Goal: Check status

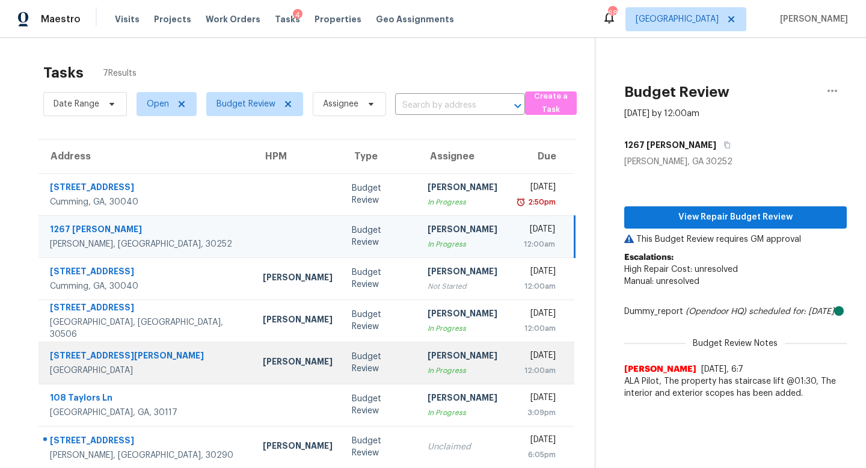
scroll to position [38, 0]
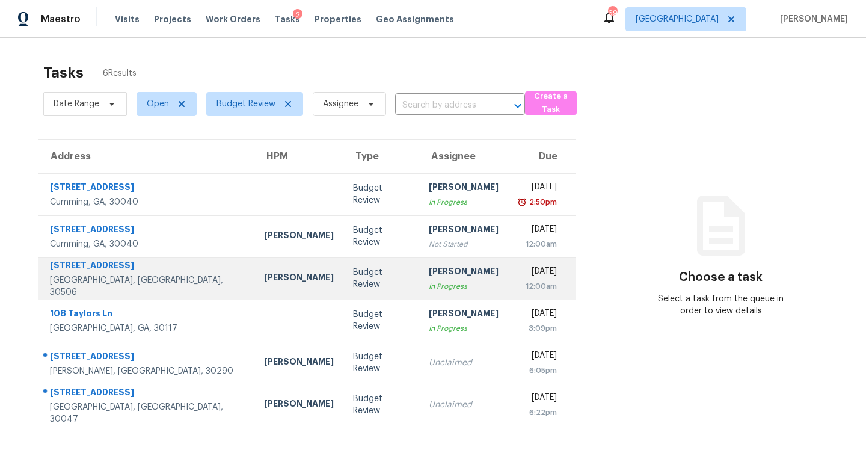
click at [429, 286] on div "In Progress" at bounding box center [464, 286] width 70 height 12
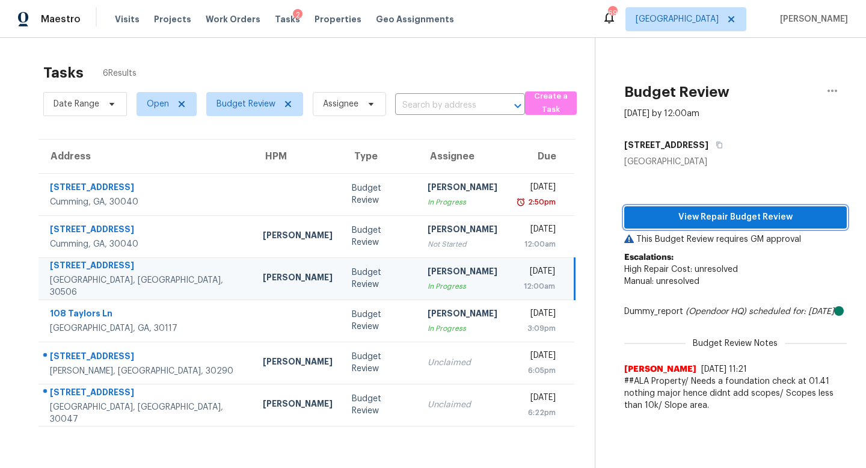
click at [661, 216] on span "View Repair Budget Review" at bounding box center [735, 217] width 203 height 15
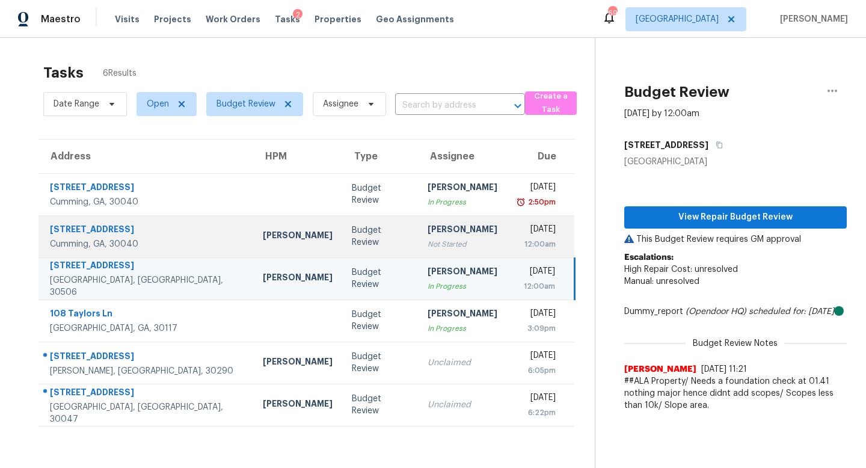
click at [428, 245] on div "Not Started" at bounding box center [463, 244] width 70 height 12
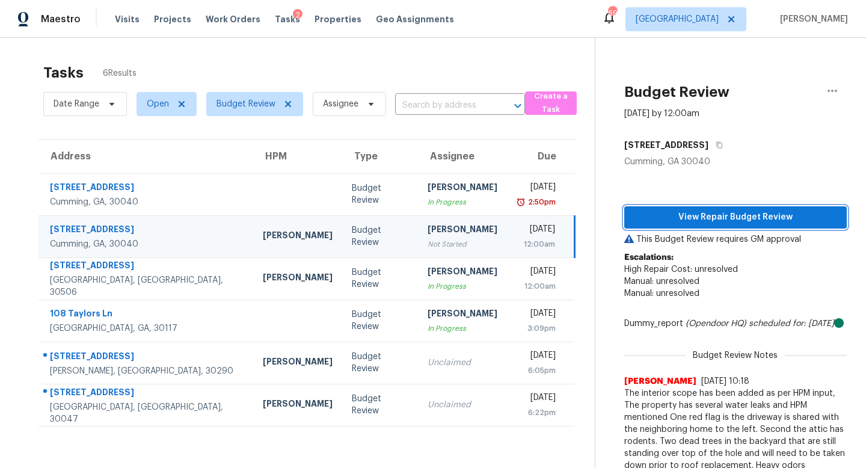
click at [649, 224] on span "View Repair Budget Review" at bounding box center [735, 217] width 203 height 15
